Goal: Task Accomplishment & Management: Use online tool/utility

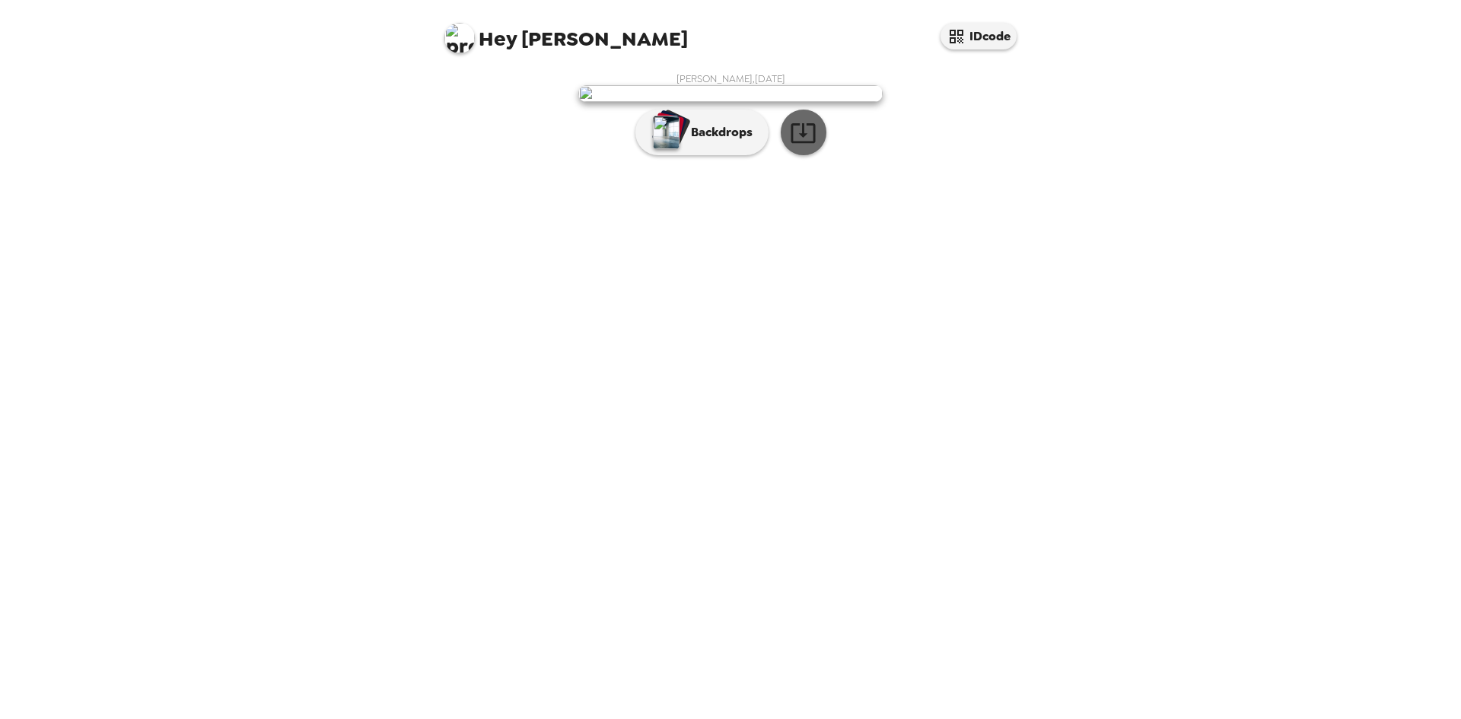
click at [796, 146] on icon "button" at bounding box center [803, 132] width 27 height 27
click at [719, 142] on p "Backdrops" at bounding box center [717, 132] width 69 height 18
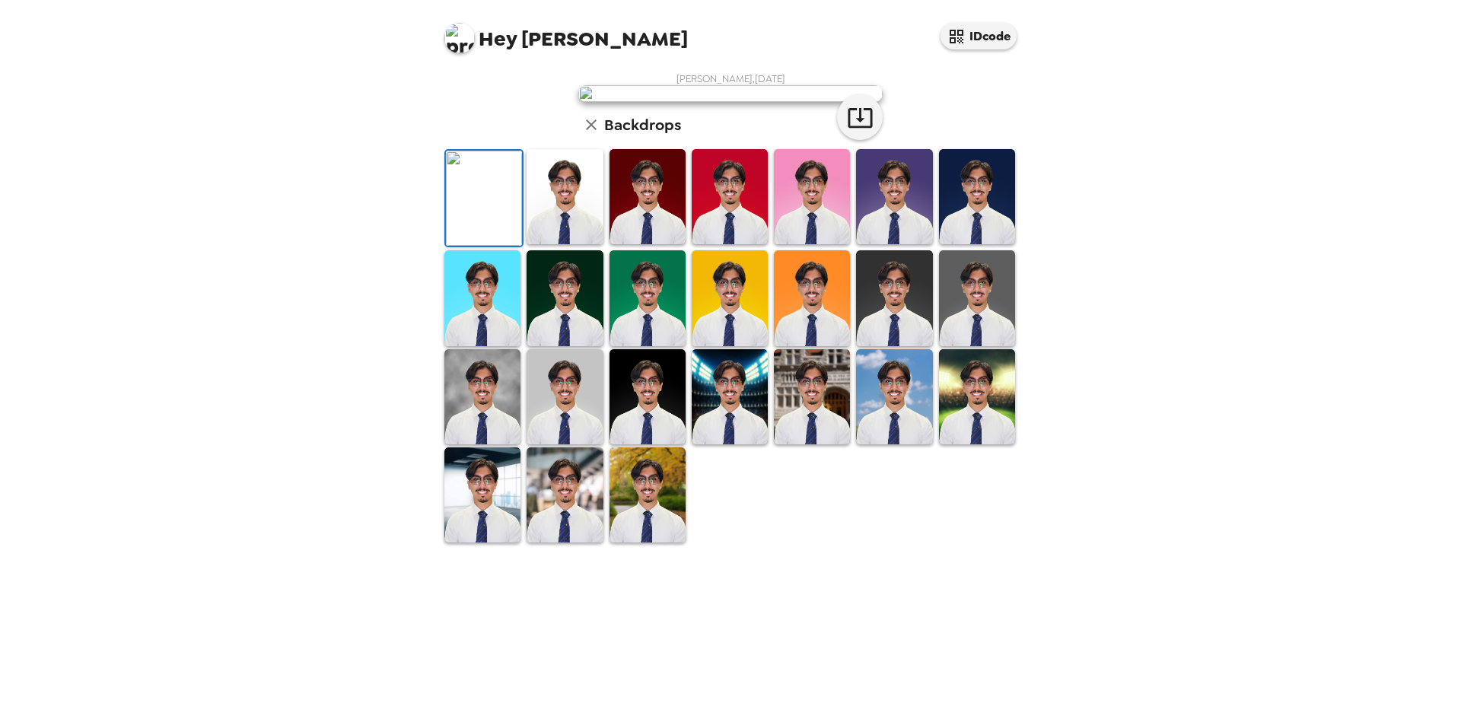
scroll to position [204, 0]
click at [571, 345] on img at bounding box center [564, 297] width 76 height 95
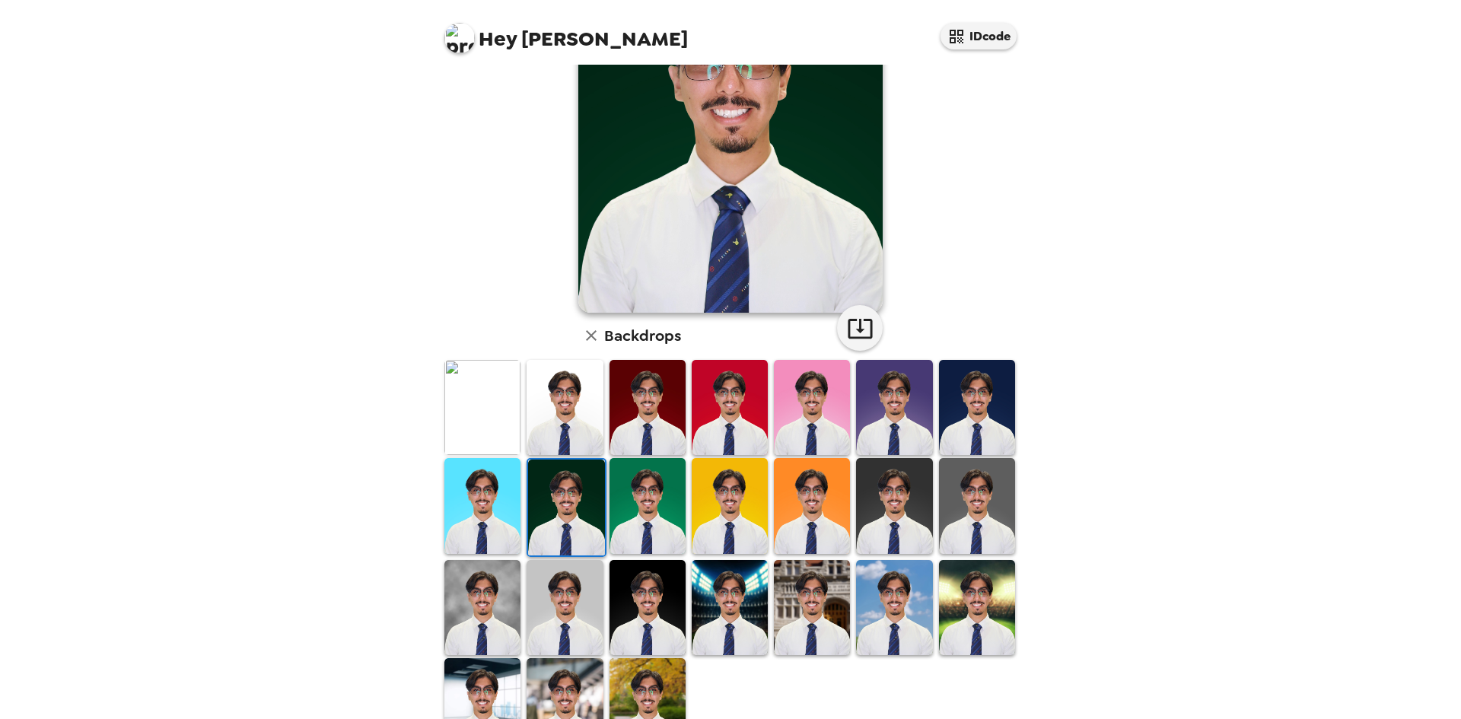
scroll to position [0, 0]
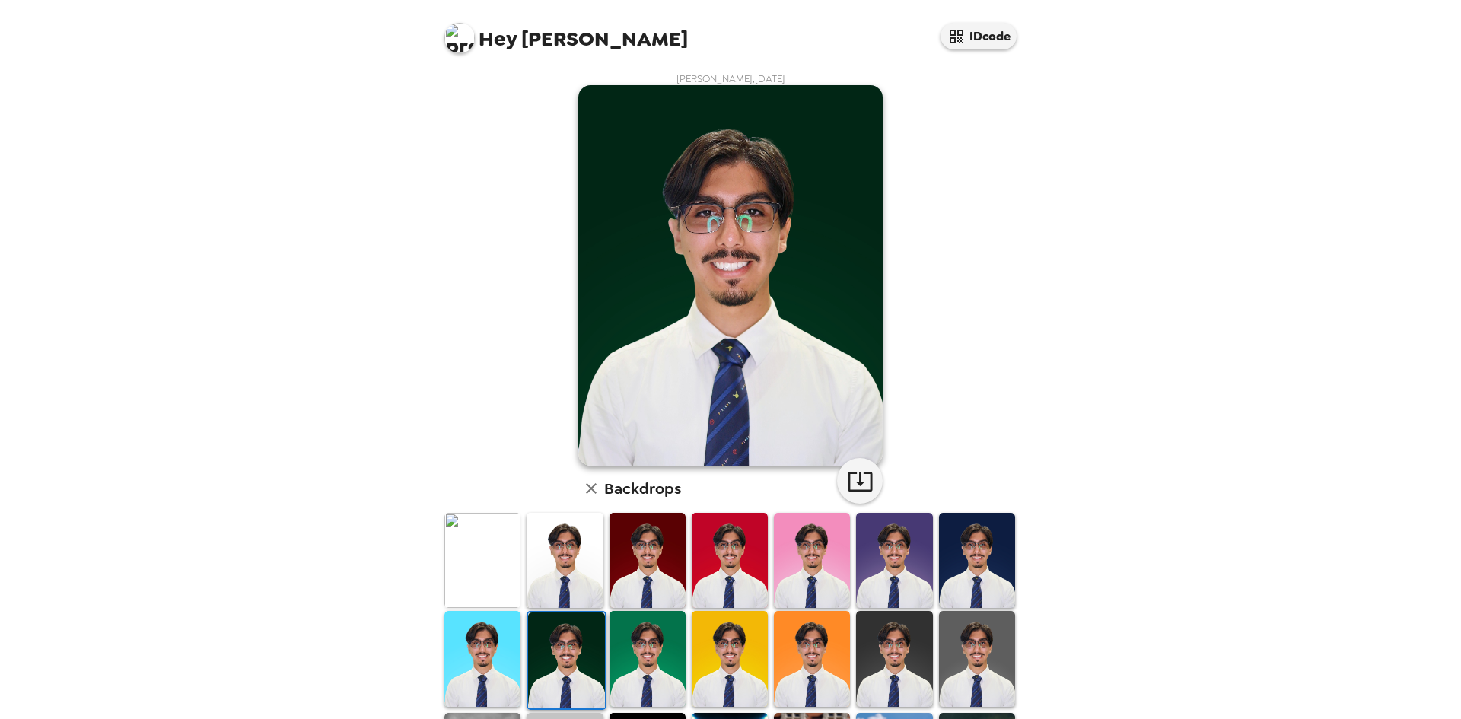
click at [542, 536] on img at bounding box center [564, 560] width 76 height 95
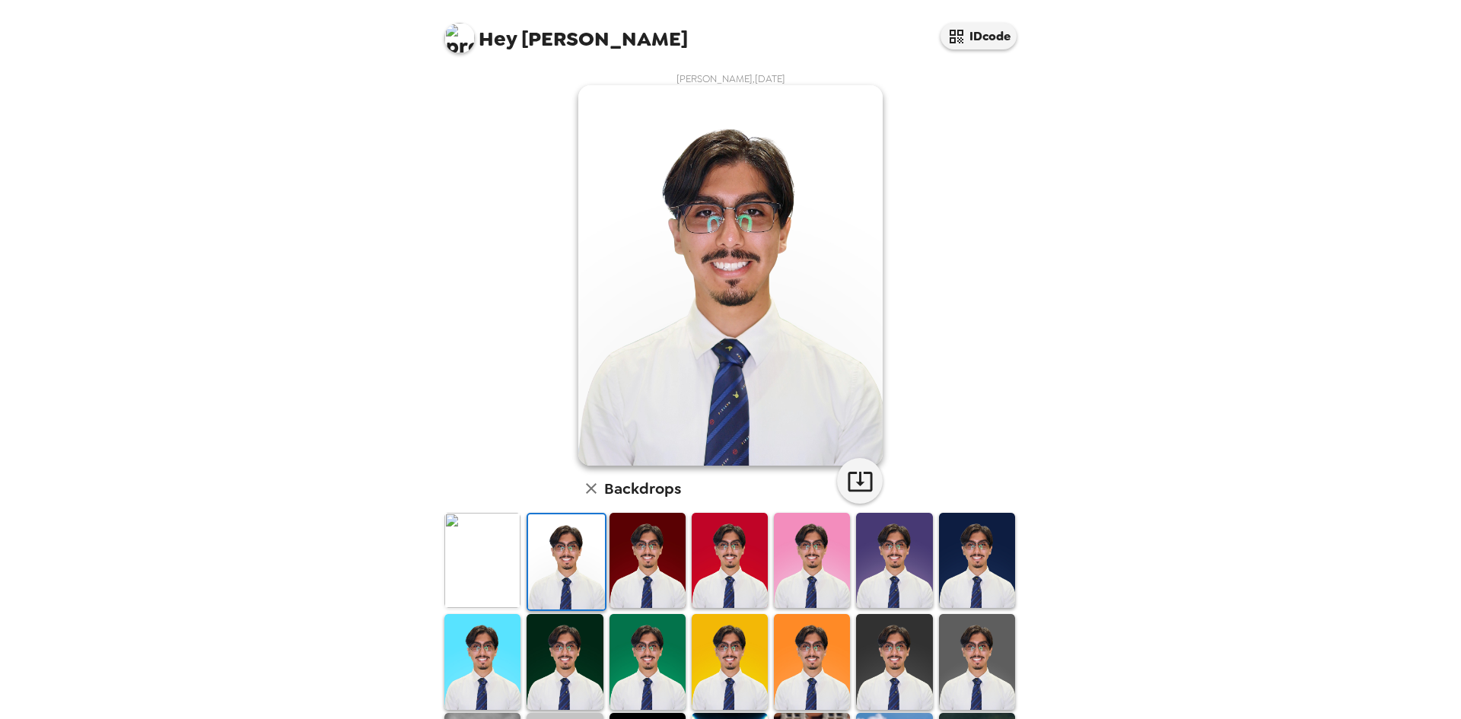
click at [502, 546] on img at bounding box center [482, 560] width 76 height 95
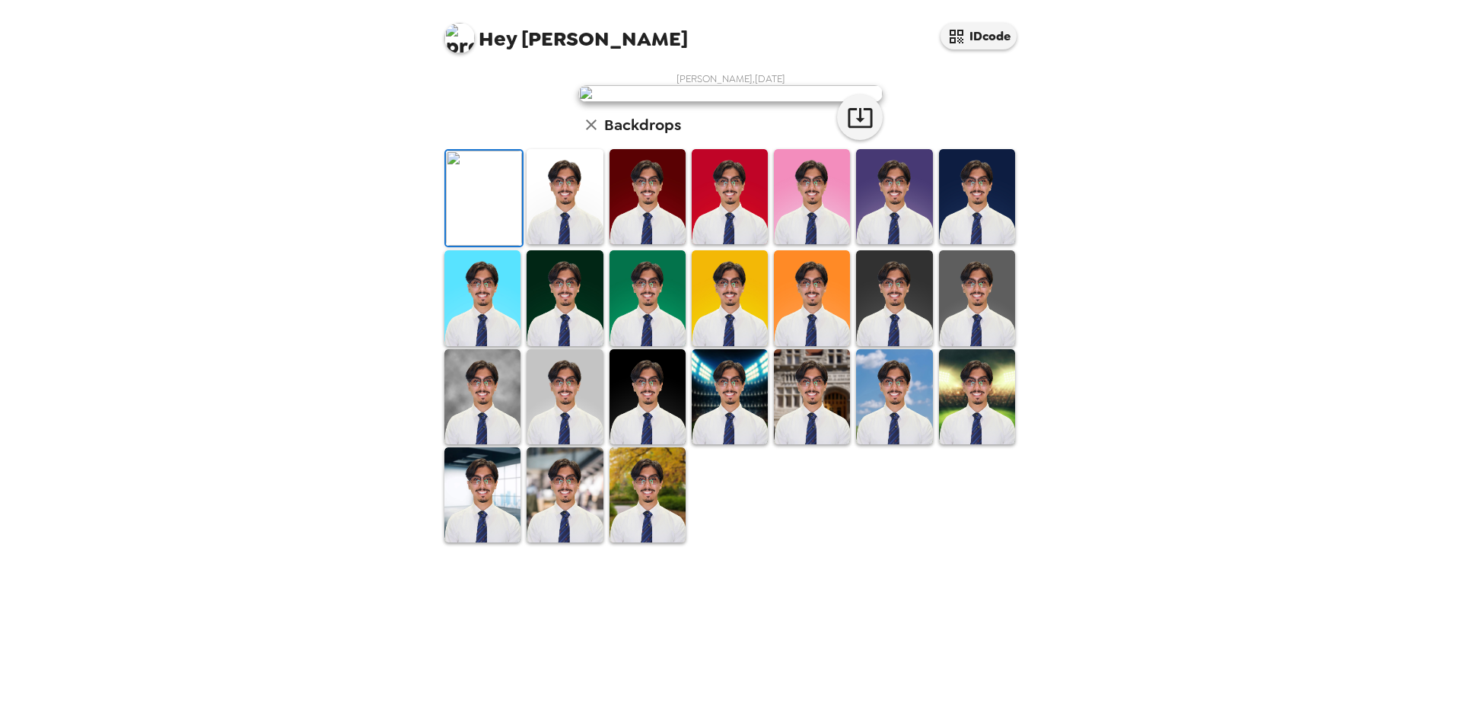
scroll to position [204, 0]
click at [498, 345] on img at bounding box center [482, 297] width 76 height 95
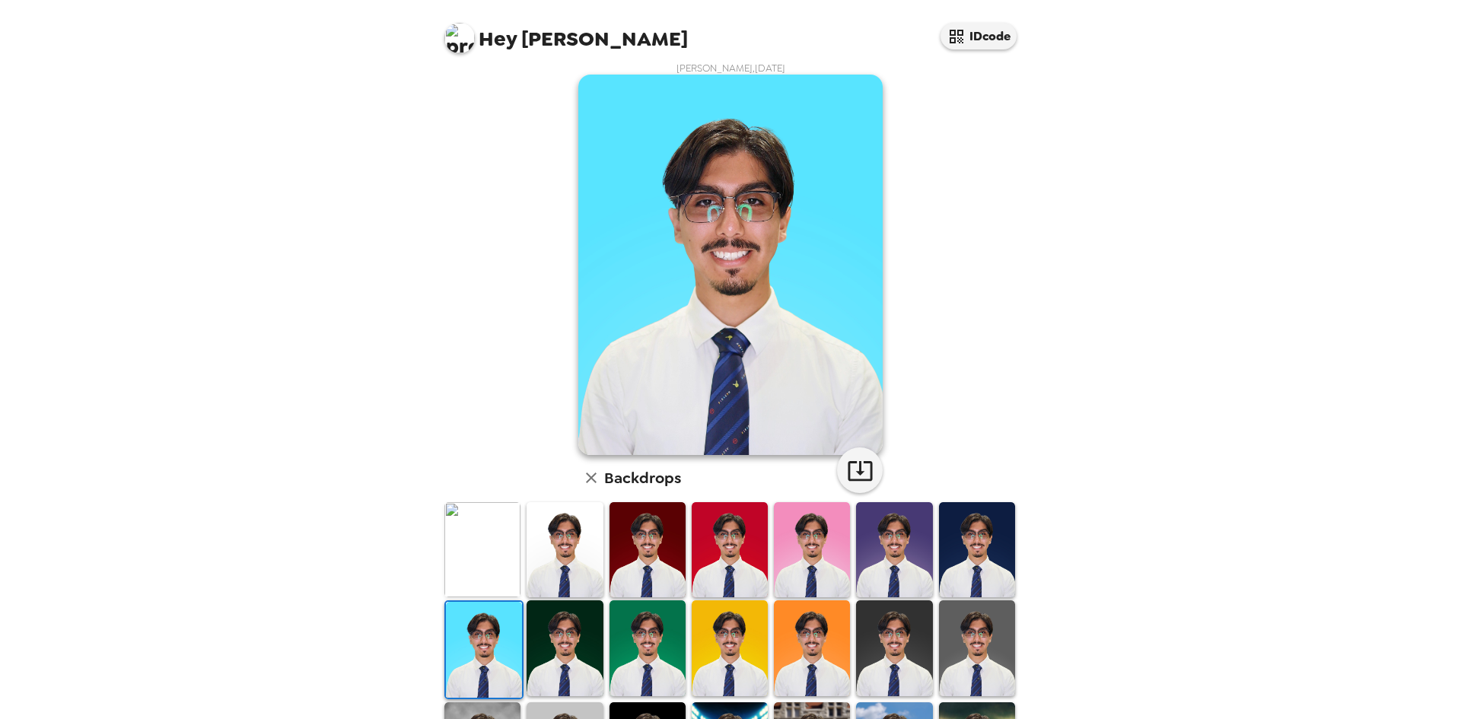
scroll to position [0, 0]
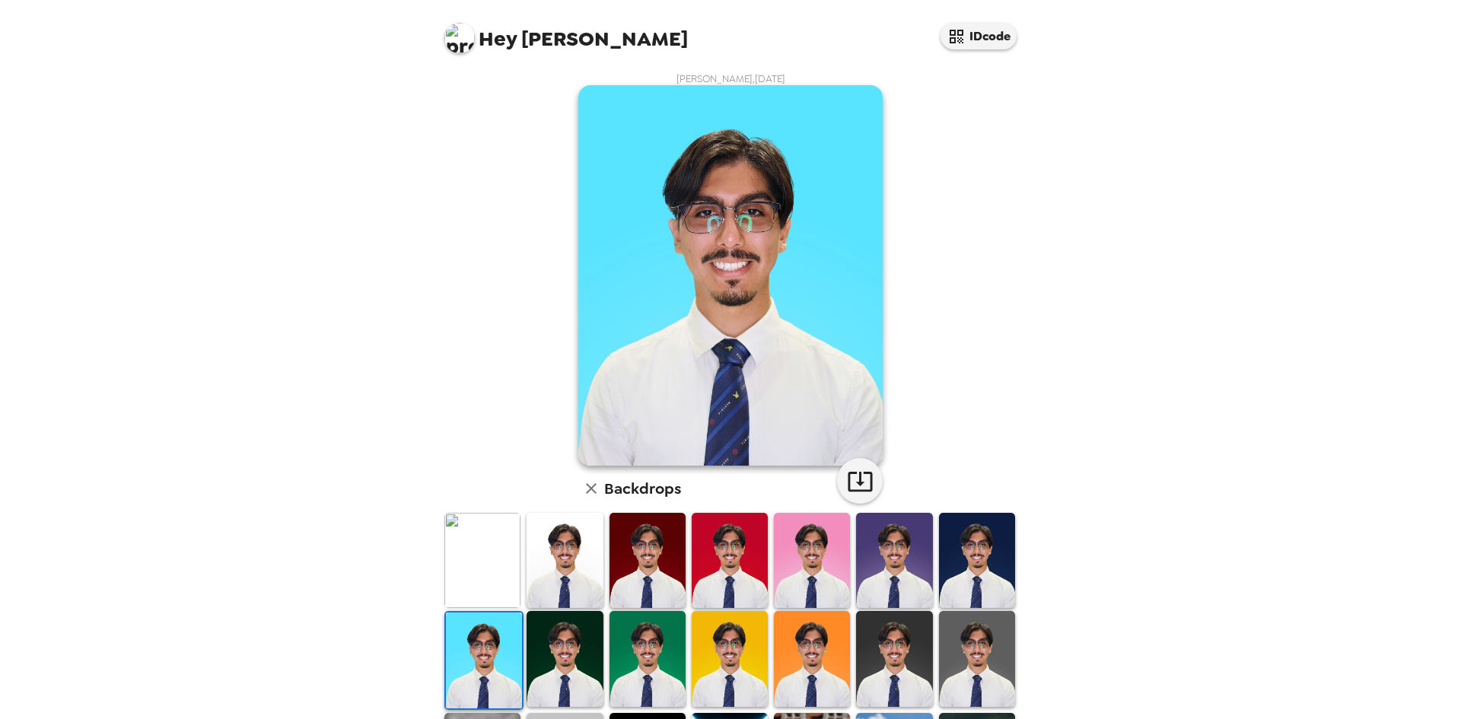
click at [718, 544] on img at bounding box center [730, 560] width 76 height 95
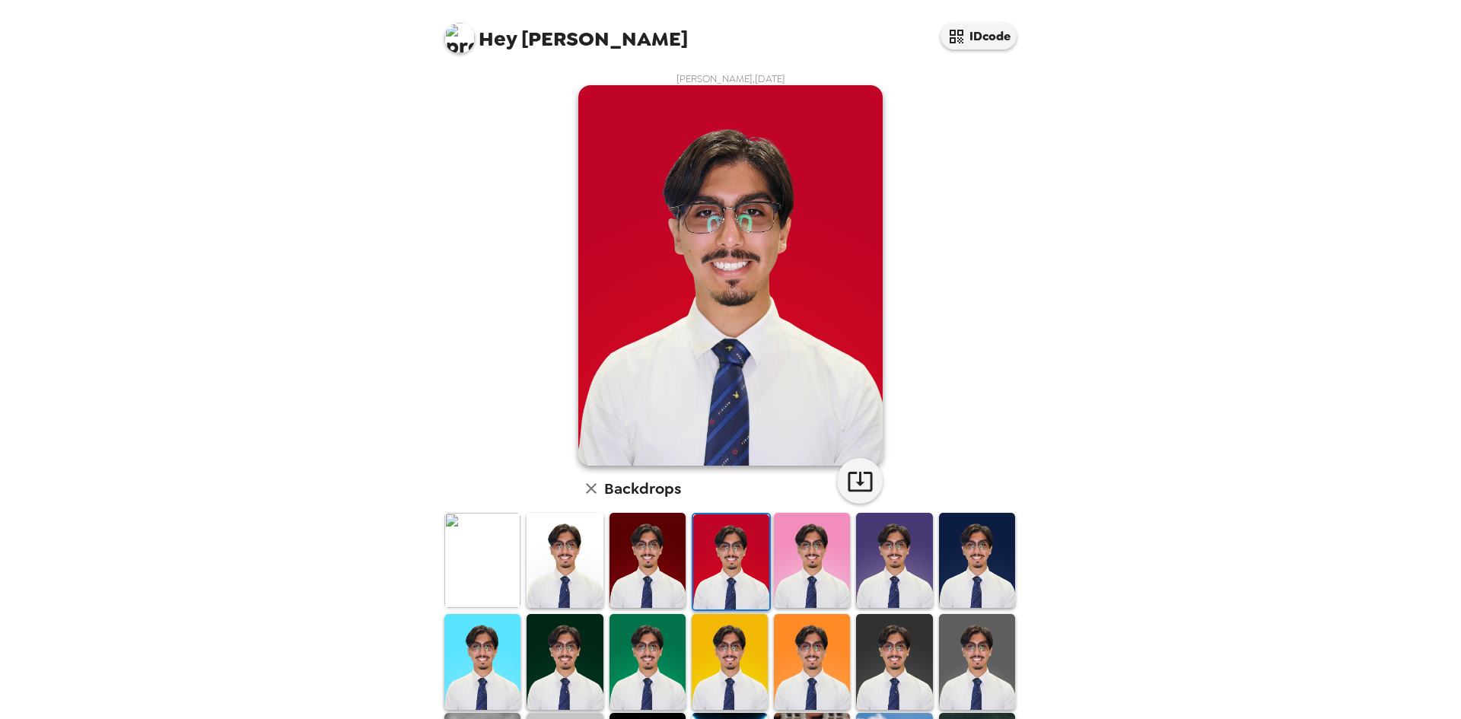
click at [565, 539] on img at bounding box center [564, 560] width 76 height 95
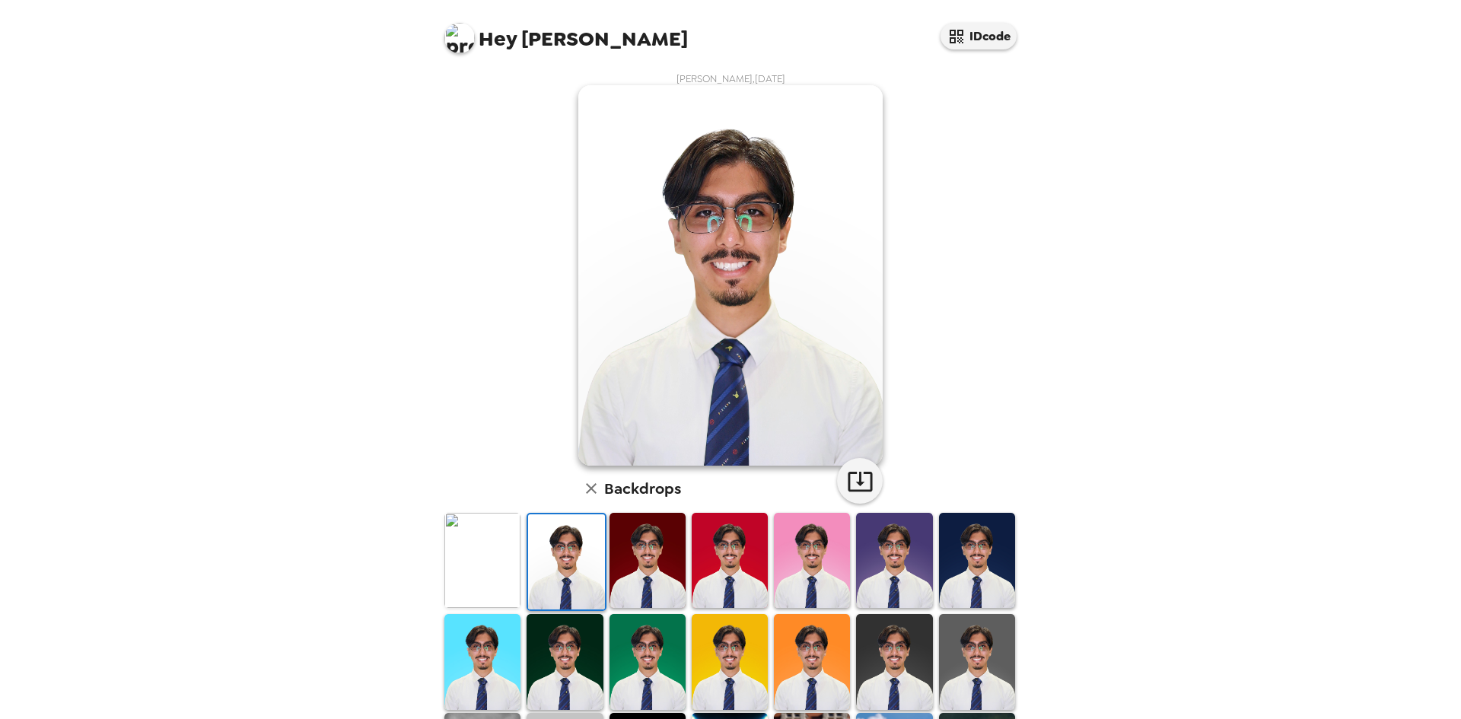
click at [476, 541] on img at bounding box center [482, 560] width 76 height 95
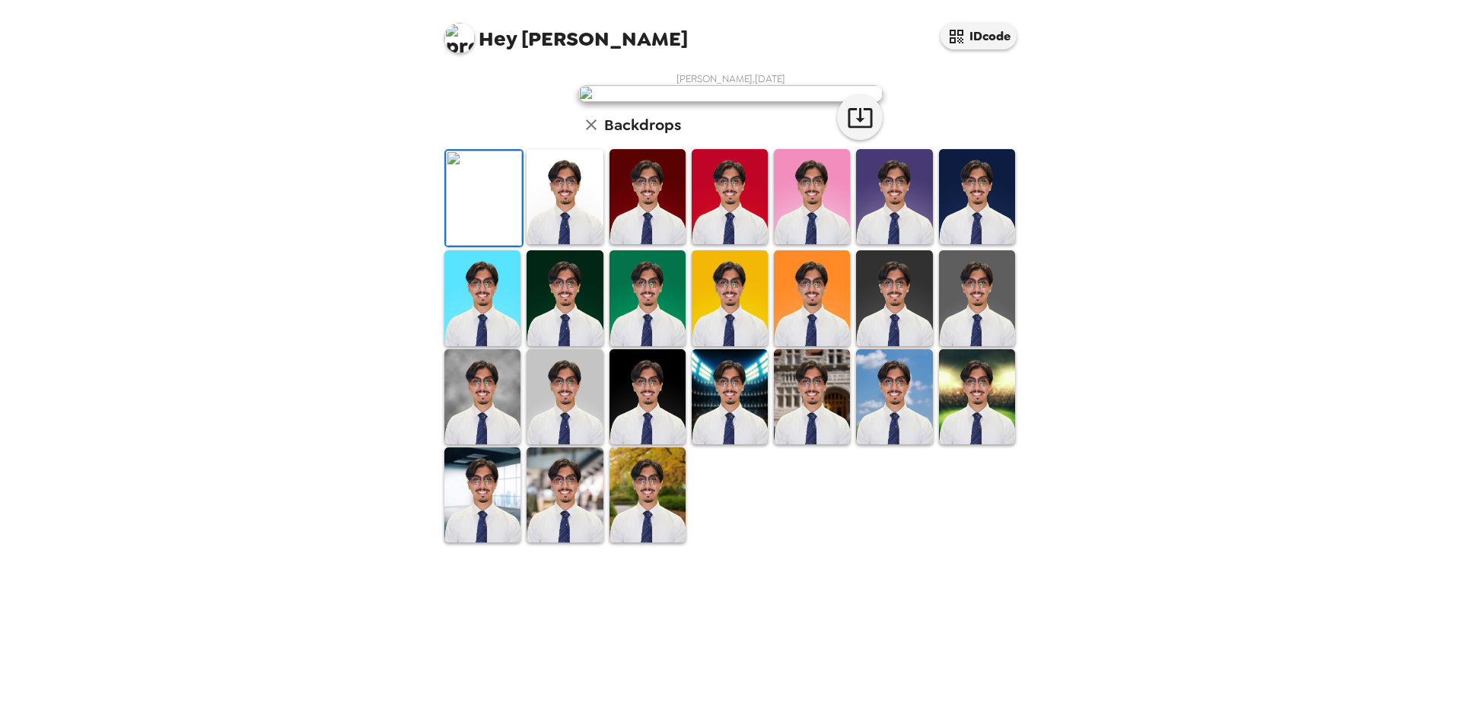
scroll to position [152, 0]
click at [956, 244] on img at bounding box center [977, 196] width 76 height 95
